Goal: Information Seeking & Learning: Learn about a topic

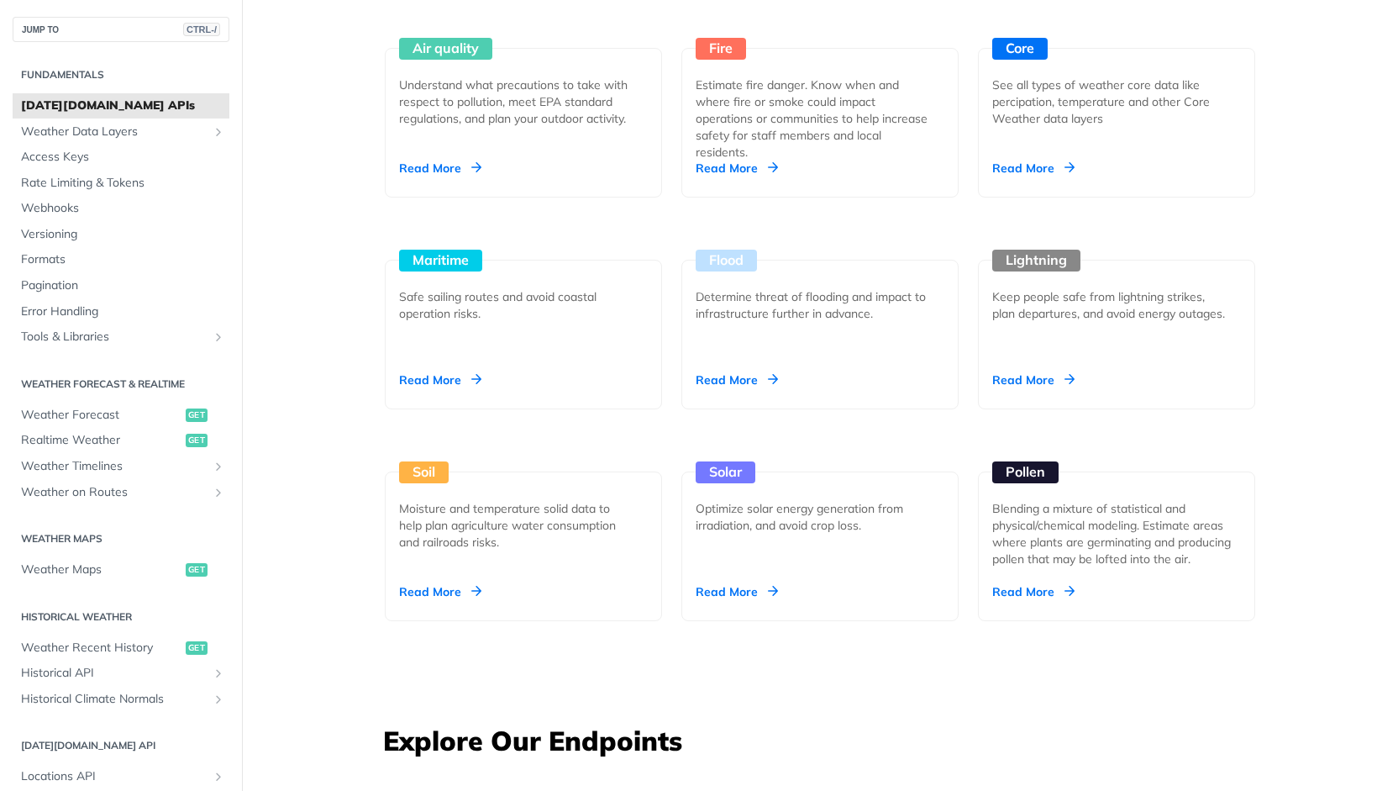
scroll to position [1661, 0]
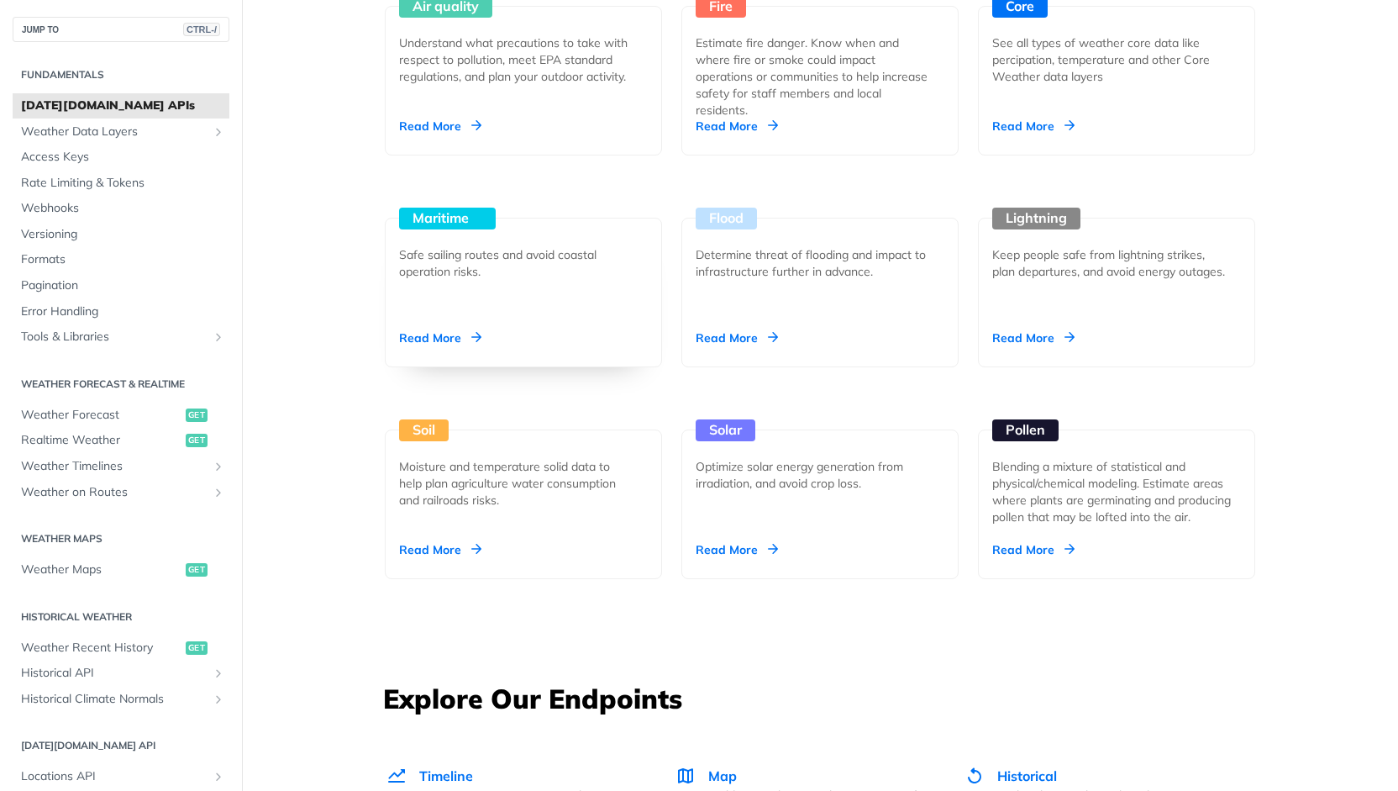
click at [427, 329] on div "Read More" at bounding box center [440, 337] width 82 height 17
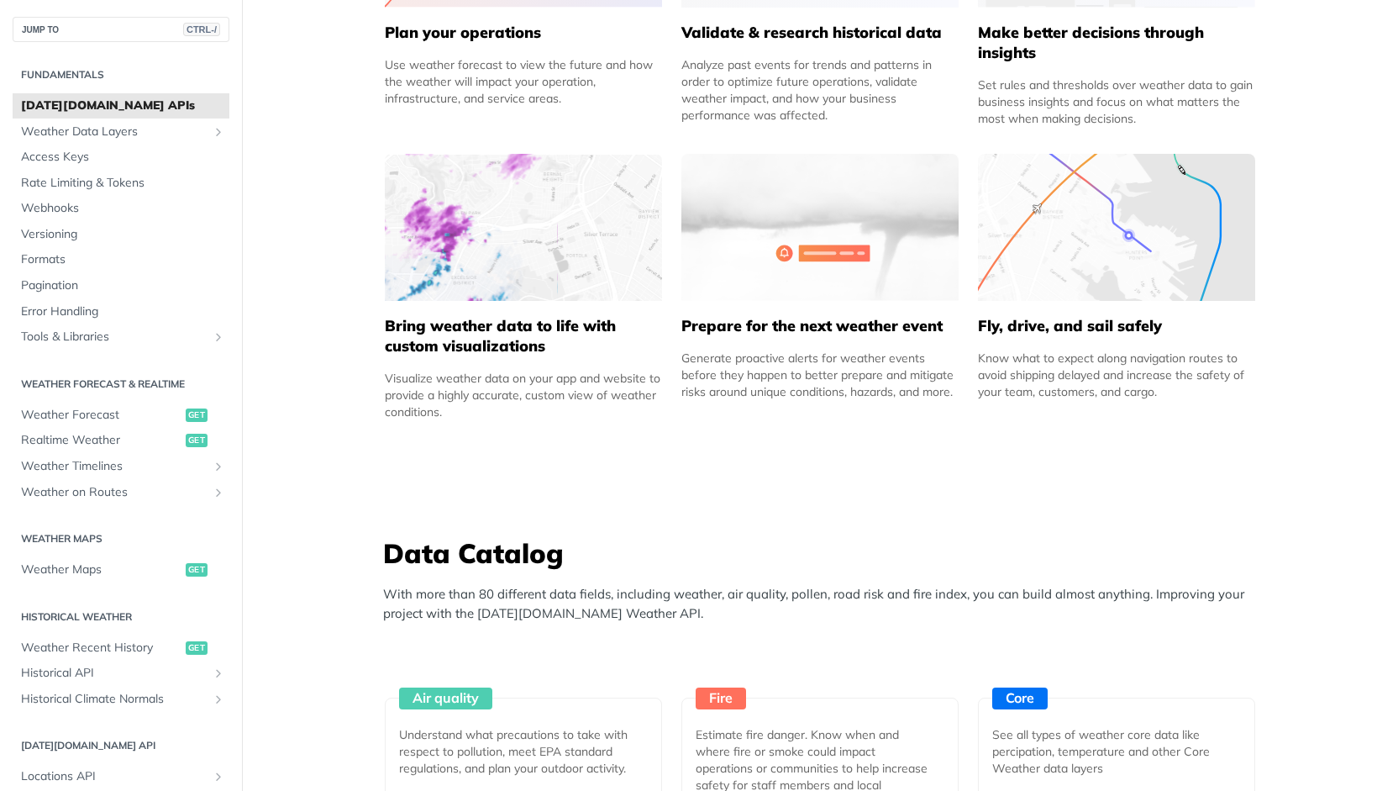
scroll to position [48, 0]
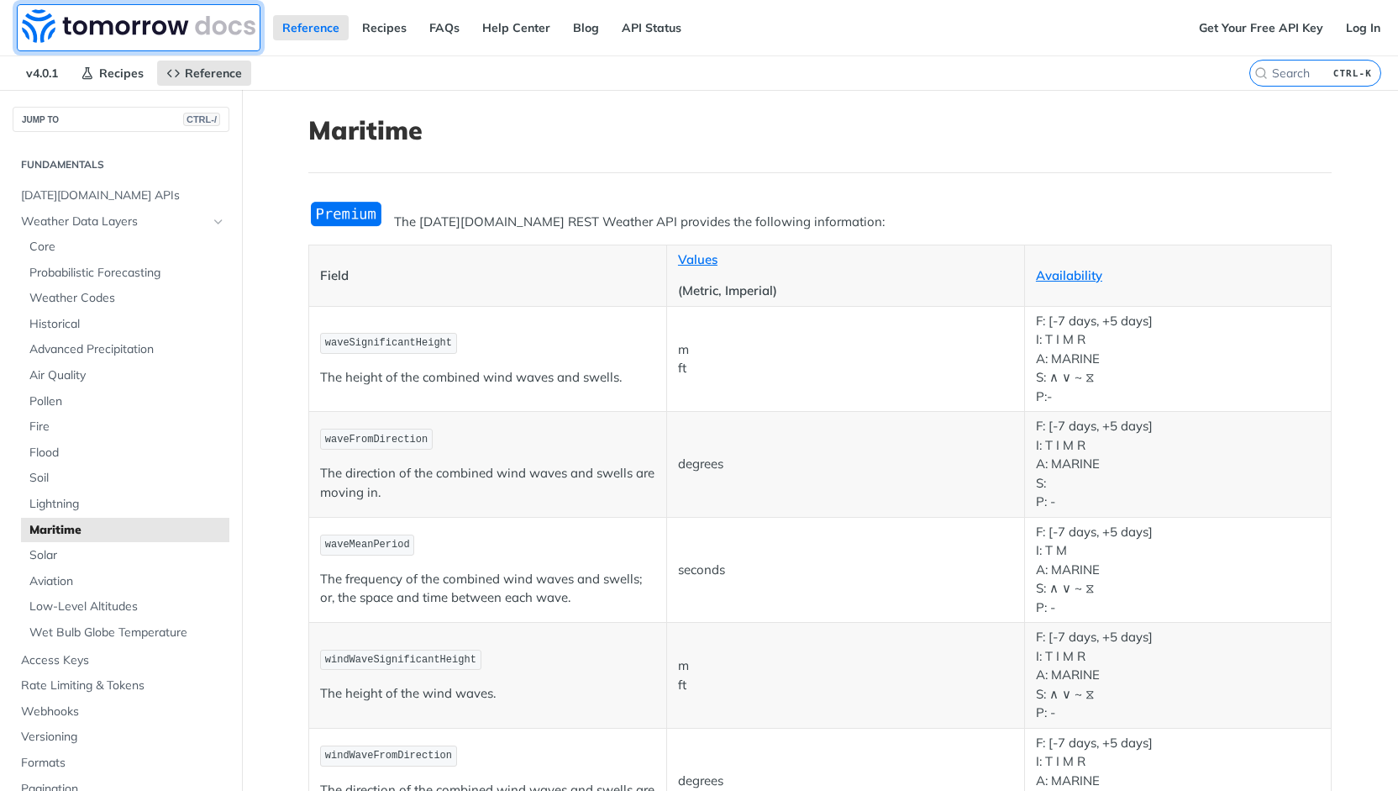
click at [97, 24] on img at bounding box center [139, 26] width 234 height 34
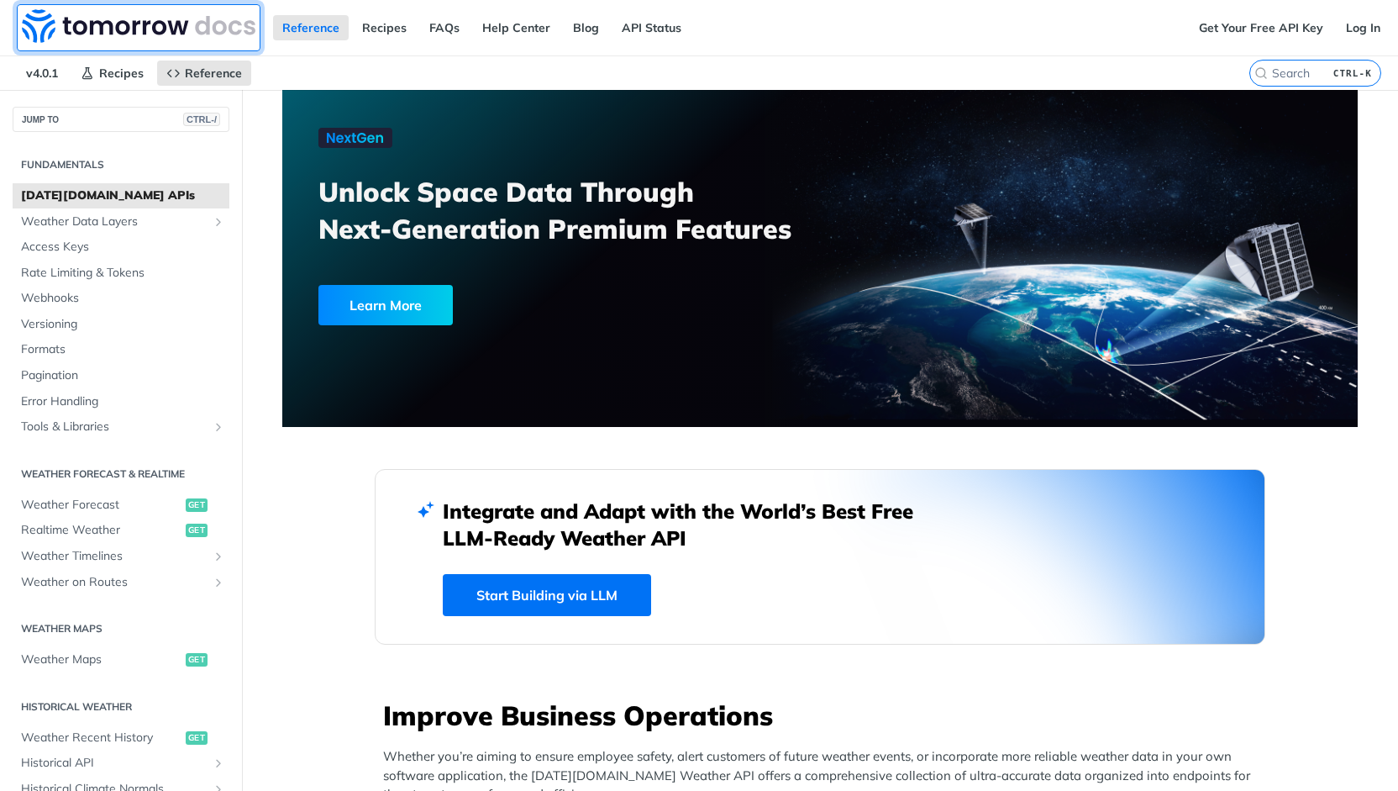
click at [97, 24] on img at bounding box center [139, 26] width 234 height 34
